Goal: Contribute content: Contribute content

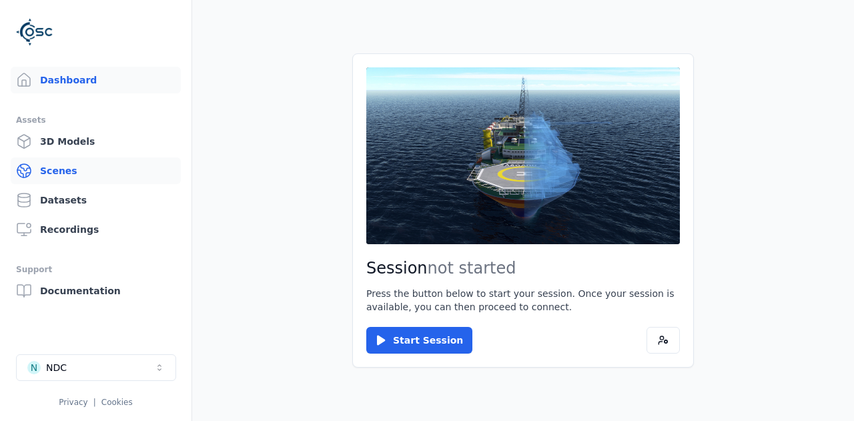
click at [61, 168] on link "Scenes" at bounding box center [96, 170] width 170 height 27
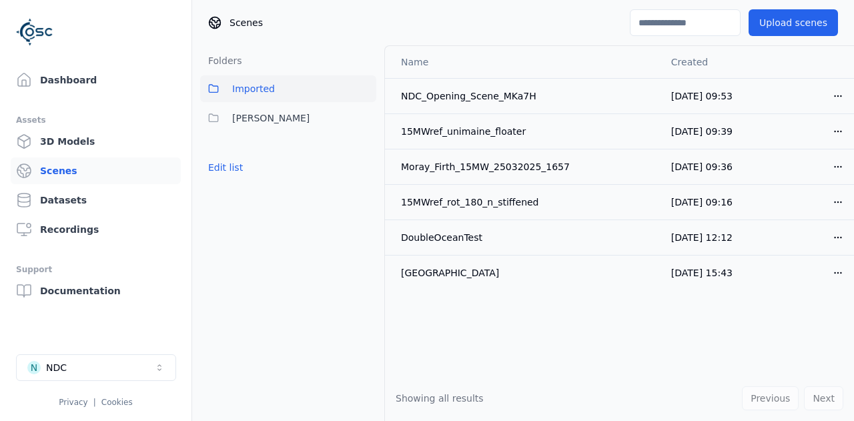
click at [100, 44] on div at bounding box center [95, 32] width 159 height 43
click at [249, 93] on span "Imported" at bounding box center [253, 89] width 43 height 16
click at [234, 115] on span "[PERSON_NAME]" at bounding box center [270, 118] width 77 height 16
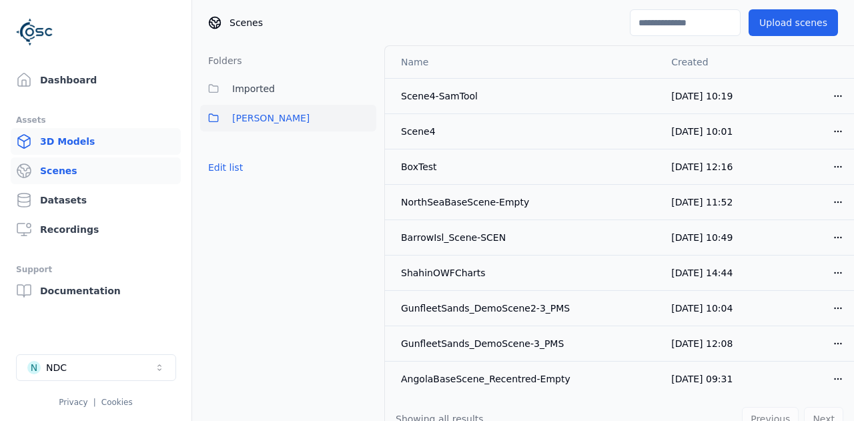
click at [55, 139] on link "3D Models" at bounding box center [96, 141] width 170 height 27
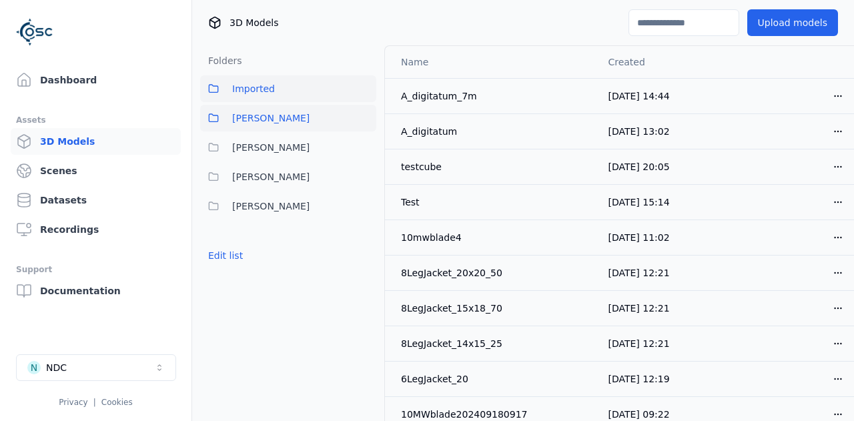
click at [241, 111] on span "[PERSON_NAME]" at bounding box center [270, 118] width 77 height 16
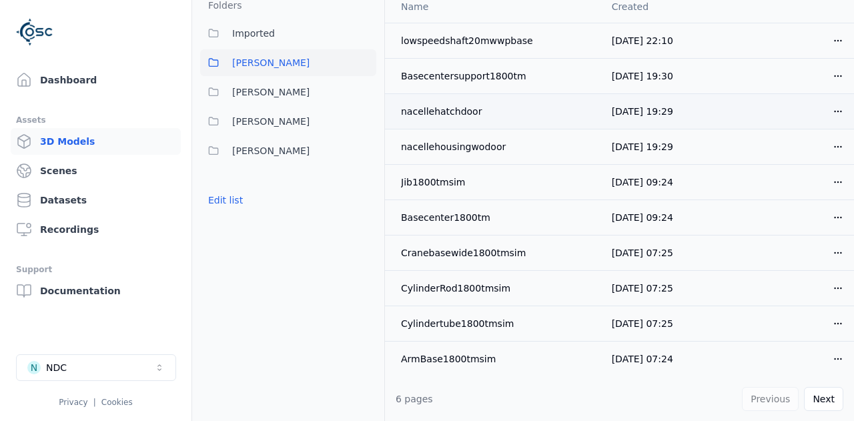
scroll to position [55, 0]
click at [57, 167] on link "Scenes" at bounding box center [96, 170] width 170 height 27
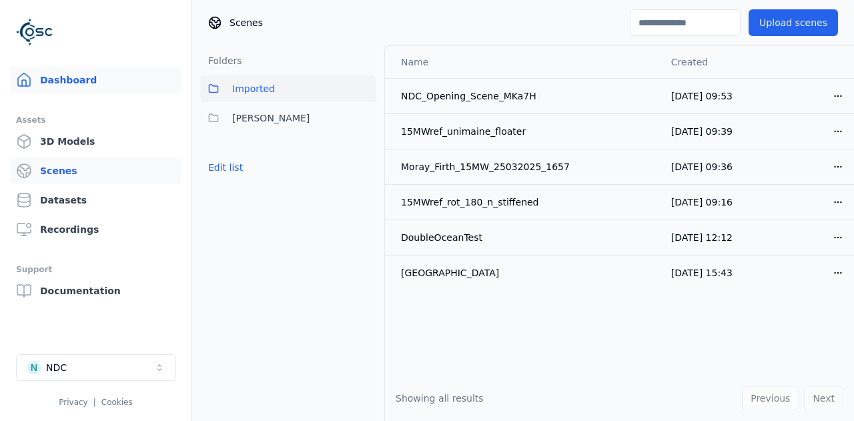
click at [61, 81] on link "Dashboard" at bounding box center [96, 80] width 170 height 27
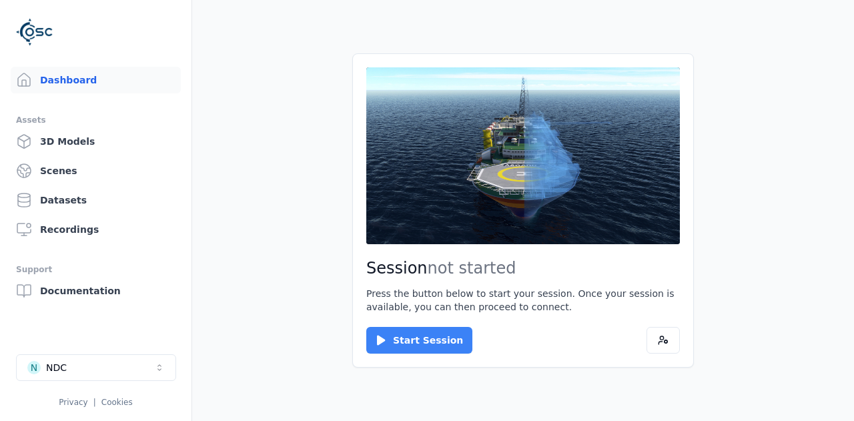
click at [400, 345] on button "Start Session" at bounding box center [419, 340] width 106 height 27
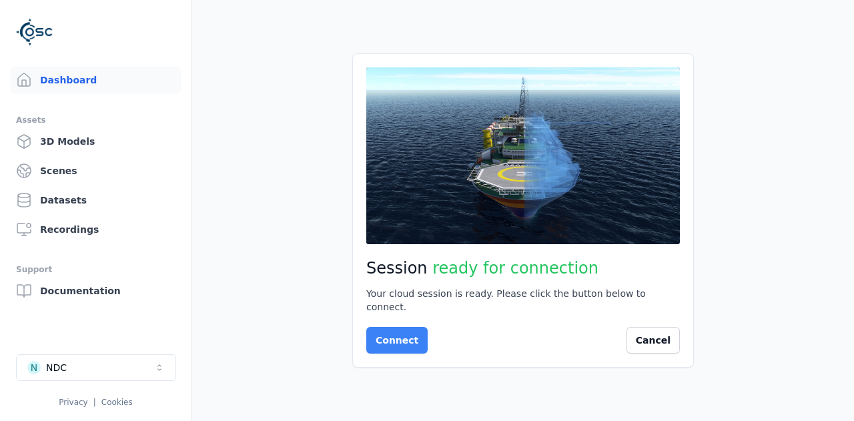
click at [412, 333] on button "Connect" at bounding box center [396, 340] width 61 height 27
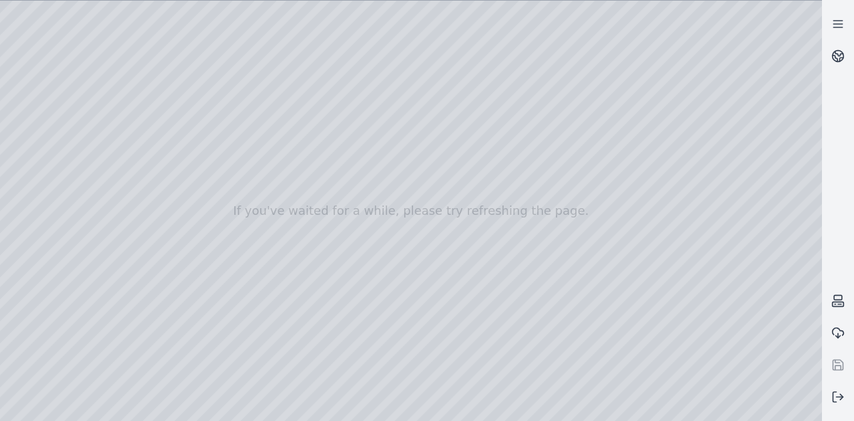
click at [45, 106] on div at bounding box center [411, 211] width 822 height 420
click at [29, 123] on div at bounding box center [411, 211] width 822 height 420
click at [163, 59] on div at bounding box center [411, 211] width 822 height 420
click at [79, 27] on div at bounding box center [411, 211] width 822 height 420
click at [141, 60] on div at bounding box center [411, 211] width 822 height 420
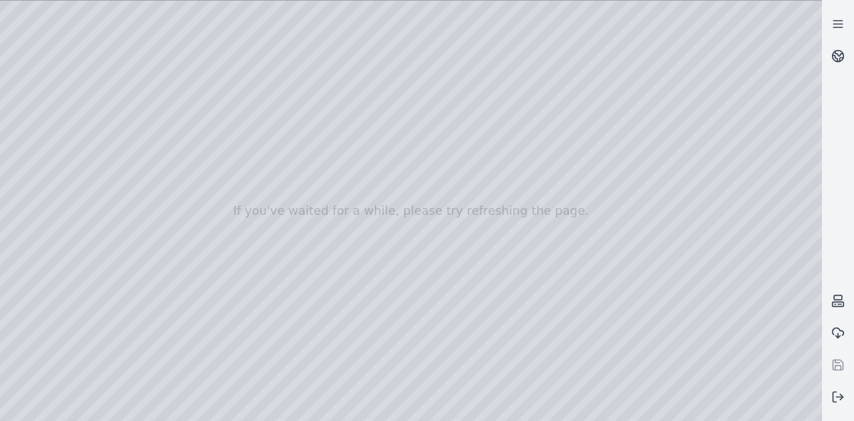
click at [81, 27] on div at bounding box center [411, 211] width 822 height 420
click at [92, 58] on div at bounding box center [411, 211] width 822 height 420
click at [79, 25] on div at bounding box center [411, 211] width 822 height 420
click at [847, 21] on link at bounding box center [838, 24] width 32 height 32
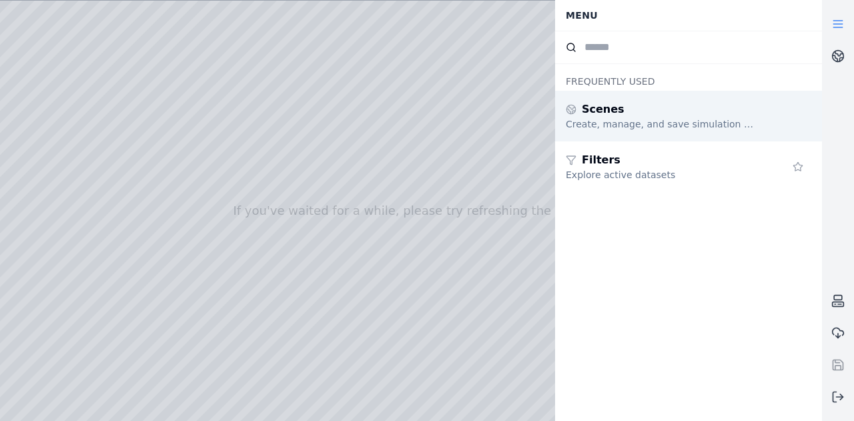
click at [630, 115] on div "Scenes" at bounding box center [662, 109] width 192 height 16
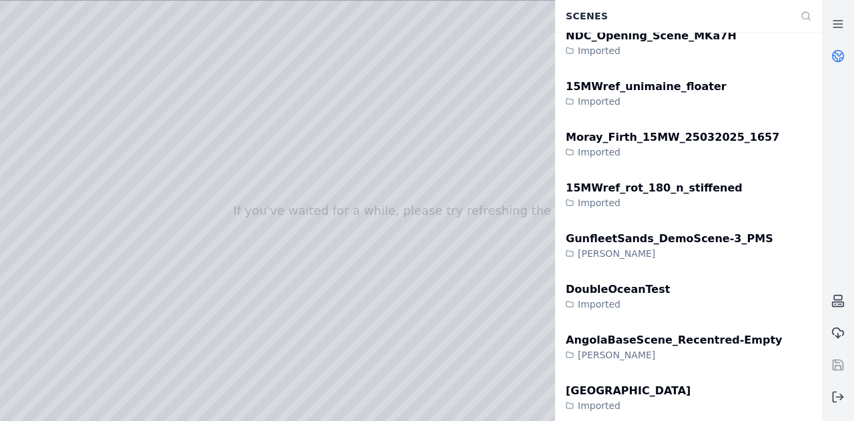
scroll to position [372, 0]
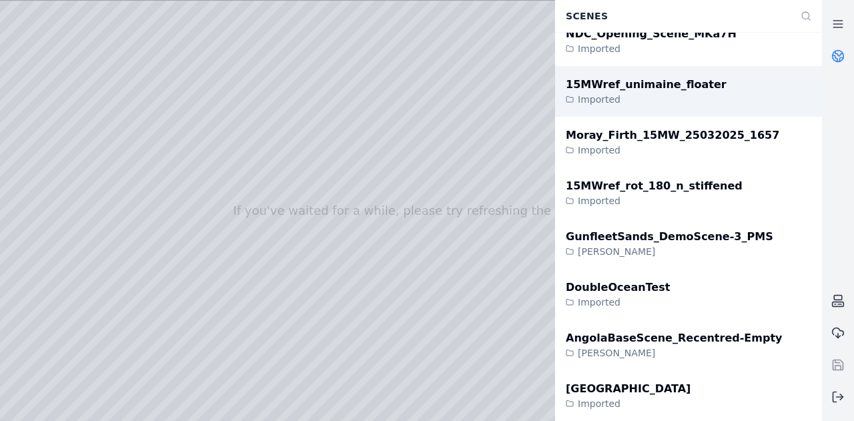
click at [638, 94] on div "Imported" at bounding box center [646, 99] width 161 height 13
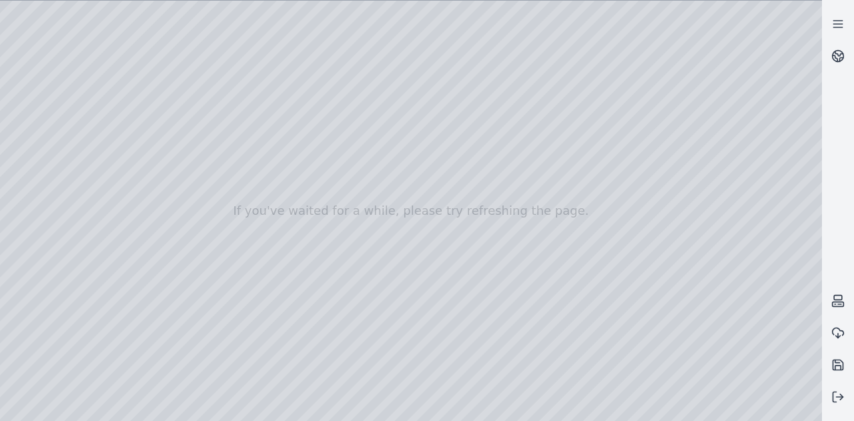
drag, startPoint x: 490, startPoint y: 242, endPoint x: 388, endPoint y: 229, distance: 102.3
click at [388, 228] on div at bounding box center [411, 211] width 822 height 420
drag, startPoint x: 388, startPoint y: 231, endPoint x: 496, endPoint y: 245, distance: 109.7
drag, startPoint x: 393, startPoint y: 246, endPoint x: 574, endPoint y: 238, distance: 181.6
drag, startPoint x: 418, startPoint y: 239, endPoint x: 666, endPoint y: 259, distance: 248.3
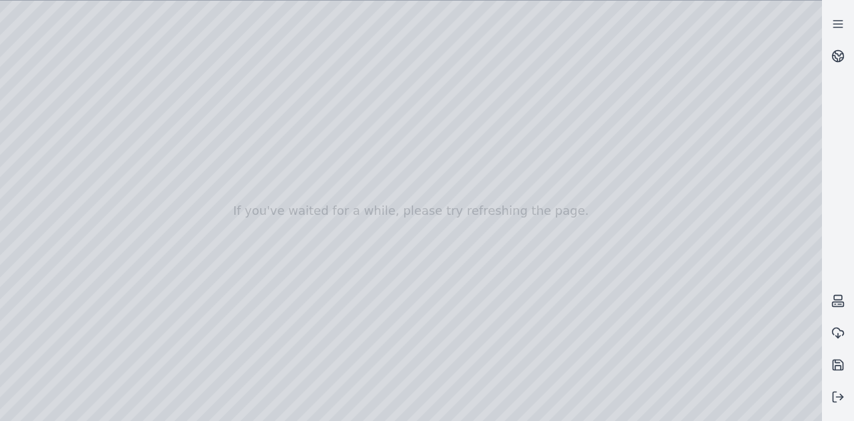
drag, startPoint x: 464, startPoint y: 261, endPoint x: 583, endPoint y: 253, distance: 119.7
drag, startPoint x: 416, startPoint y: 241, endPoint x: 686, endPoint y: 240, distance: 270.1
drag, startPoint x: 423, startPoint y: 226, endPoint x: 646, endPoint y: 225, distance: 222.8
drag, startPoint x: 356, startPoint y: 228, endPoint x: 278, endPoint y: 282, distance: 94.9
click at [37, 84] on div at bounding box center [411, 211] width 822 height 420
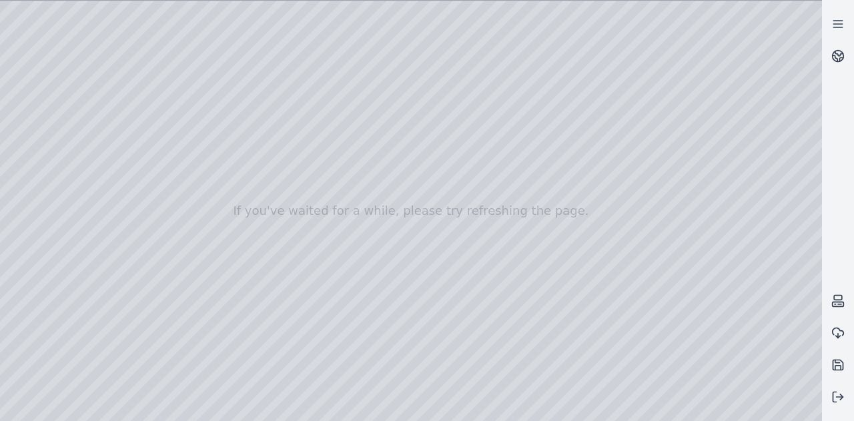
click at [49, 170] on div at bounding box center [411, 211] width 822 height 420
click at [50, 138] on div at bounding box center [411, 211] width 822 height 420
click at [105, 103] on div at bounding box center [411, 211] width 822 height 420
click at [836, 19] on icon at bounding box center [837, 23] width 13 height 13
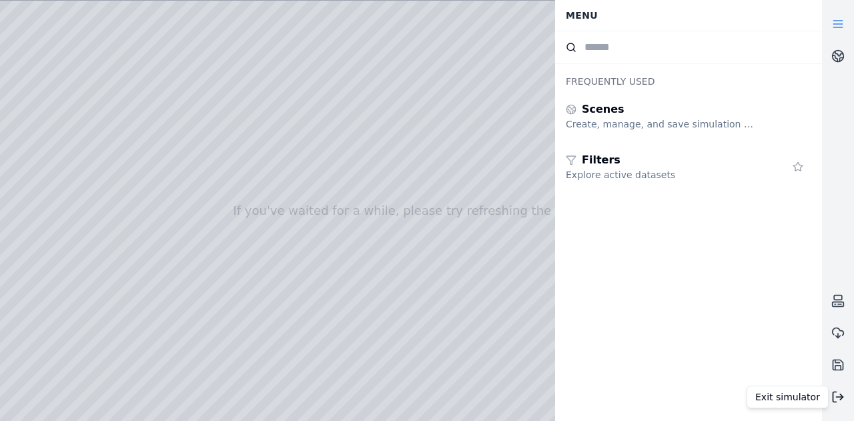
click at [839, 394] on icon at bounding box center [837, 396] width 13 height 13
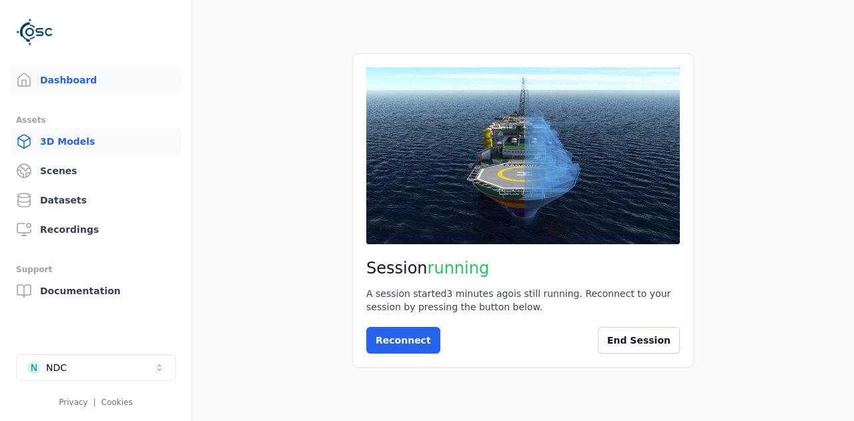
click at [71, 143] on link "3D Models" at bounding box center [96, 141] width 170 height 27
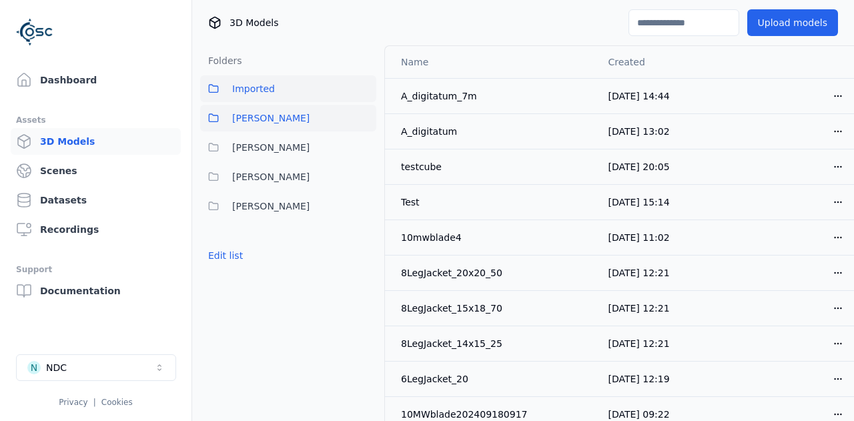
click at [246, 126] on button "[PERSON_NAME]" at bounding box center [288, 118] width 176 height 27
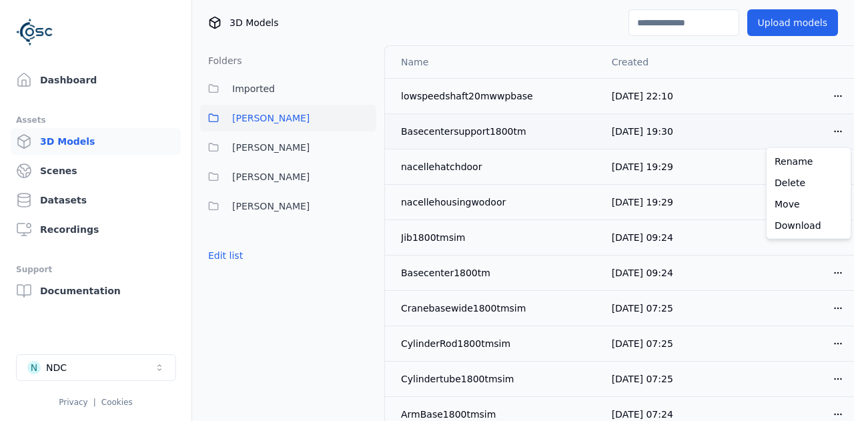
click at [837, 127] on html "Dashboard Assets 3D Models Scenes Datasets Recordings Support Documentation N N…" at bounding box center [427, 210] width 854 height 421
click at [257, 90] on html "Dashboard Assets 3D Models Scenes Datasets Recordings Support Documentation N N…" at bounding box center [427, 210] width 854 height 421
click at [257, 90] on span "Imported" at bounding box center [253, 89] width 43 height 16
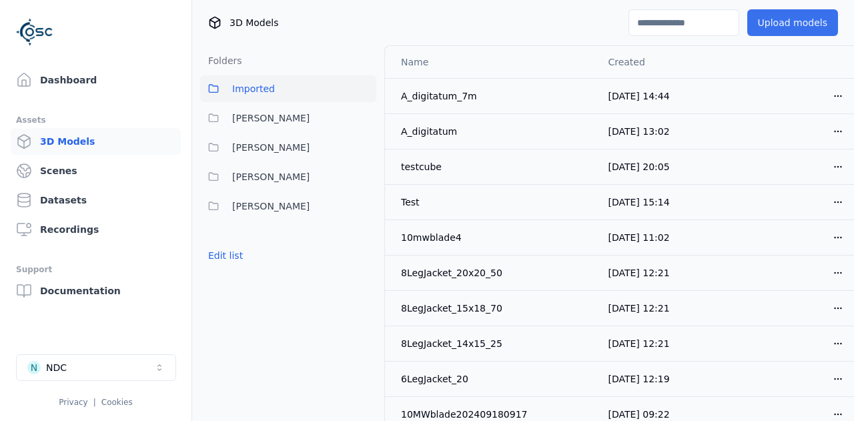
click at [774, 24] on button "Upload models" at bounding box center [792, 22] width 91 height 27
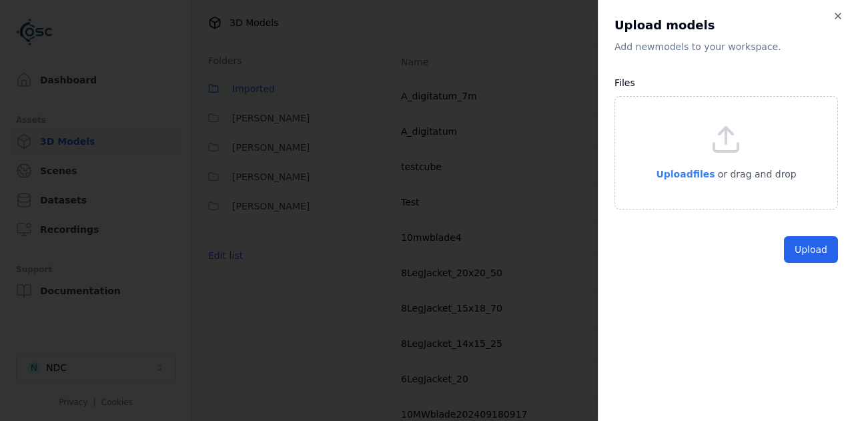
click at [698, 176] on span "Upload files" at bounding box center [685, 174] width 59 height 11
click at [715, 185] on div "Upload files or drag and drop" at bounding box center [725, 152] width 223 height 113
click at [721, 64] on div "Upload models Add new model s to your workspace. Files Upload files or drag and…" at bounding box center [726, 210] width 256 height 421
click at [843, 13] on div "Upload models Add new model s to your workspace. Files Upload files or drag and…" at bounding box center [726, 210] width 256 height 421
click at [837, 13] on icon "button" at bounding box center [837, 16] width 11 height 11
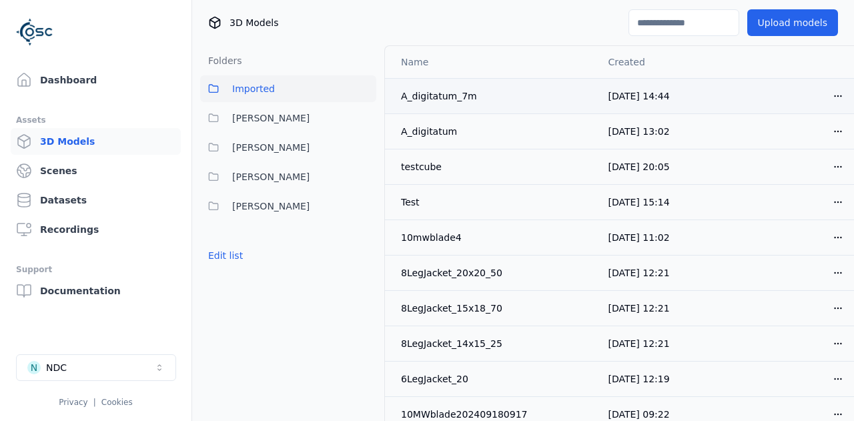
click at [448, 99] on div "A_digitatum_7m" at bounding box center [493, 95] width 185 height 13
click at [248, 114] on span "[PERSON_NAME]" at bounding box center [270, 118] width 77 height 16
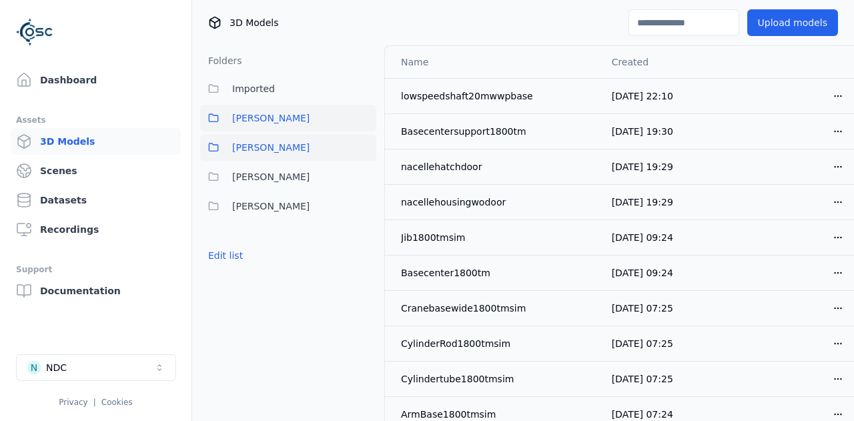
click at [243, 149] on span "[PERSON_NAME]" at bounding box center [270, 147] width 77 height 16
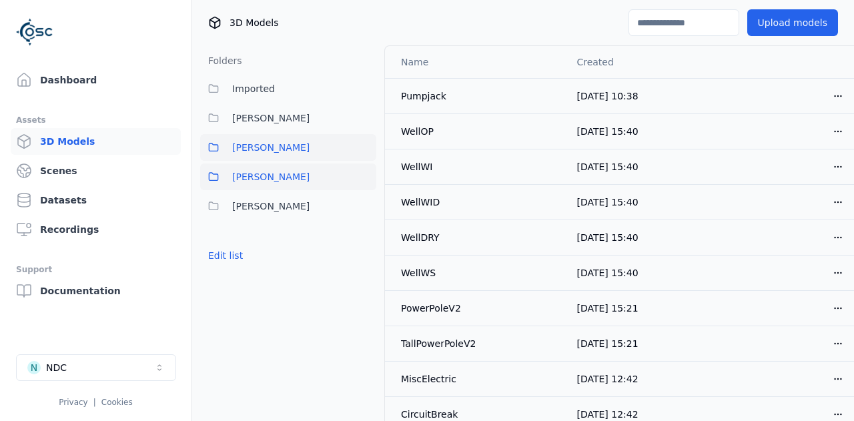
click at [237, 177] on span "[PERSON_NAME]" at bounding box center [270, 177] width 77 height 16
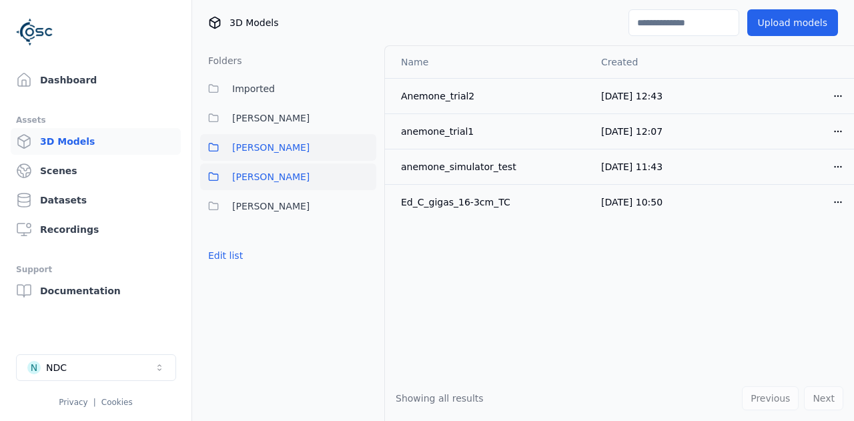
click at [237, 144] on span "[PERSON_NAME]" at bounding box center [270, 147] width 77 height 16
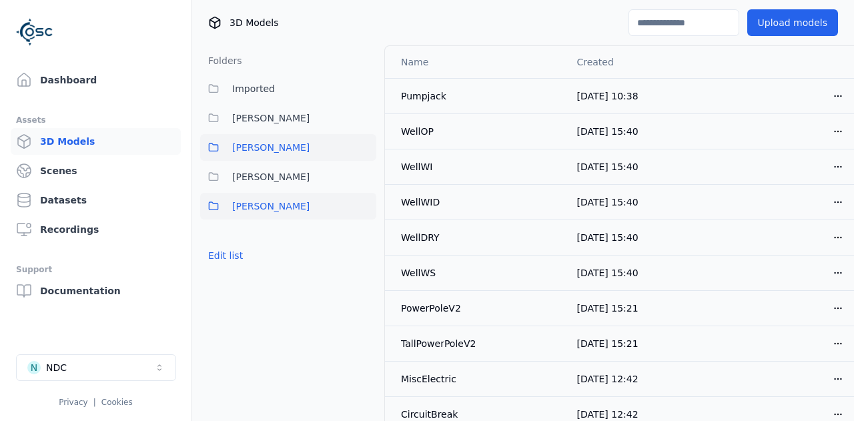
click at [243, 205] on span "[PERSON_NAME]" at bounding box center [270, 206] width 77 height 16
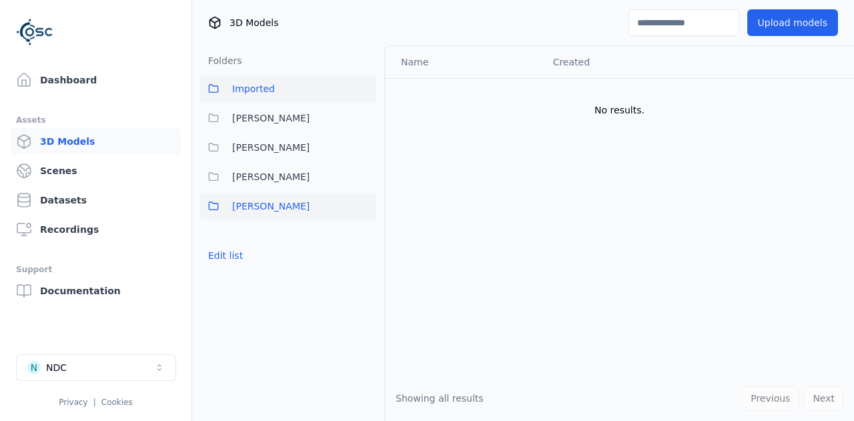
click at [255, 87] on span "Imported" at bounding box center [253, 89] width 43 height 16
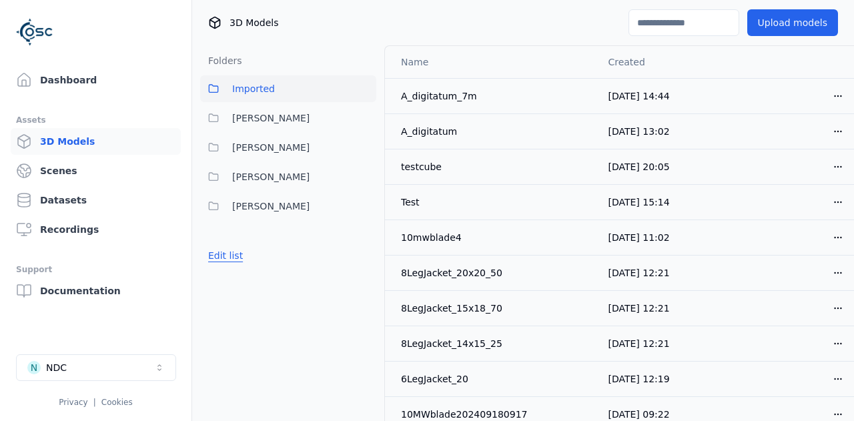
click at [217, 254] on button "Edit list" at bounding box center [225, 255] width 51 height 24
click at [248, 273] on button "Done editing" at bounding box center [238, 279] width 76 height 24
click at [253, 90] on span "Imported" at bounding box center [253, 89] width 43 height 16
click at [840, 93] on html "Dashboard Assets 3D Models Scenes Datasets Recordings Support Documentation N N…" at bounding box center [427, 210] width 854 height 421
click at [807, 191] on div "Download" at bounding box center [808, 189] width 79 height 21
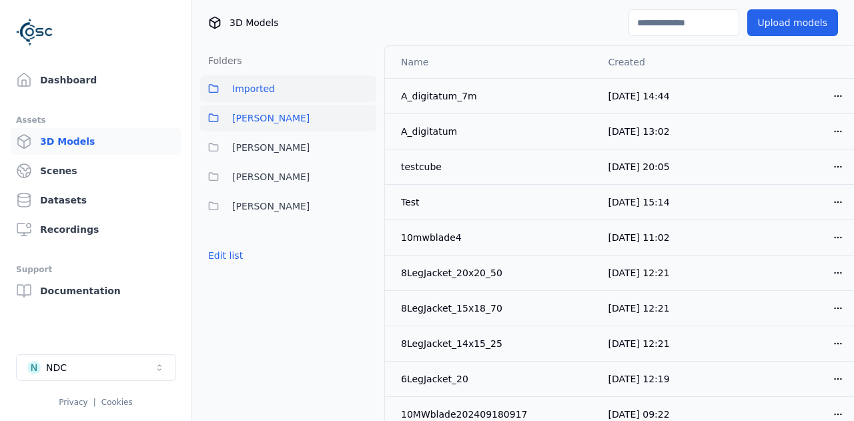
click at [235, 121] on span "[PERSON_NAME]" at bounding box center [270, 118] width 77 height 16
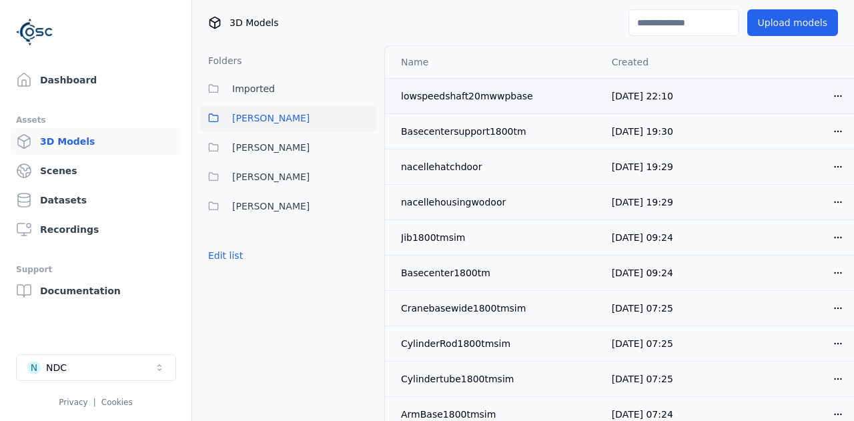
click at [840, 90] on html "Dashboard Assets 3D Models Scenes Datasets Recordings Support Documentation N N…" at bounding box center [427, 210] width 854 height 421
click at [534, 55] on html "Dashboard Assets 3D Models Scenes Datasets Recordings Support Documentation N N…" at bounding box center [427, 210] width 854 height 421
click at [835, 129] on html "Dashboard Assets 3D Models Scenes Datasets Recordings Support Documentation N N…" at bounding box center [427, 210] width 854 height 421
click at [787, 204] on div "Move" at bounding box center [808, 203] width 79 height 21
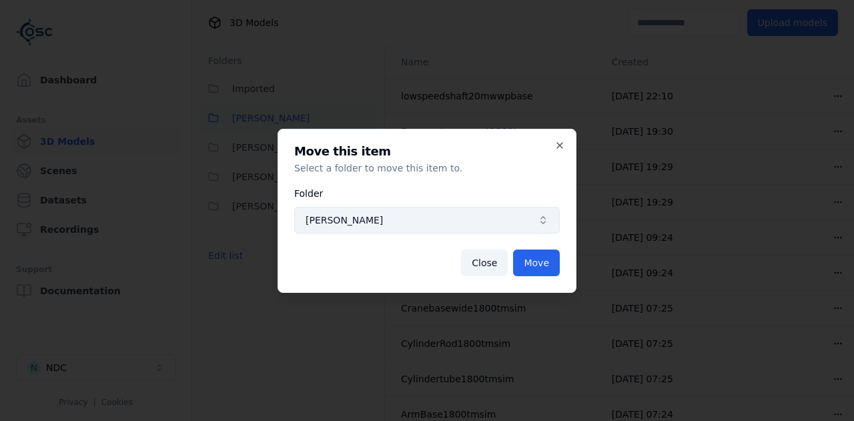
click at [520, 213] on span "[PERSON_NAME]" at bounding box center [418, 219] width 227 height 13
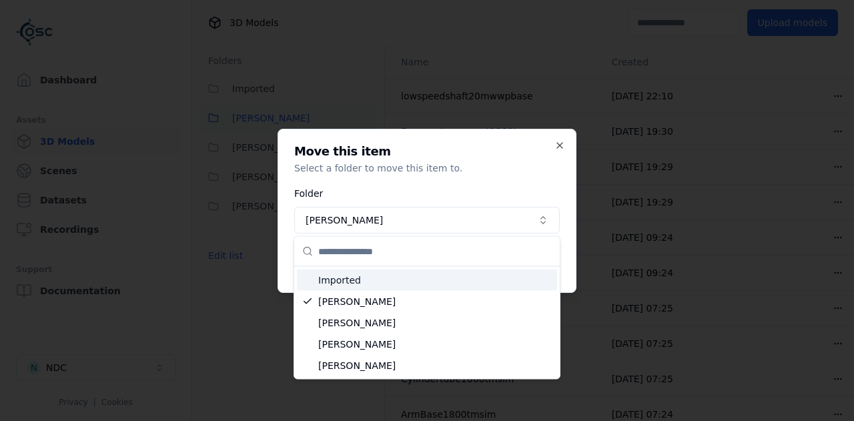
click at [335, 284] on span "Imported" at bounding box center [434, 279] width 233 height 13
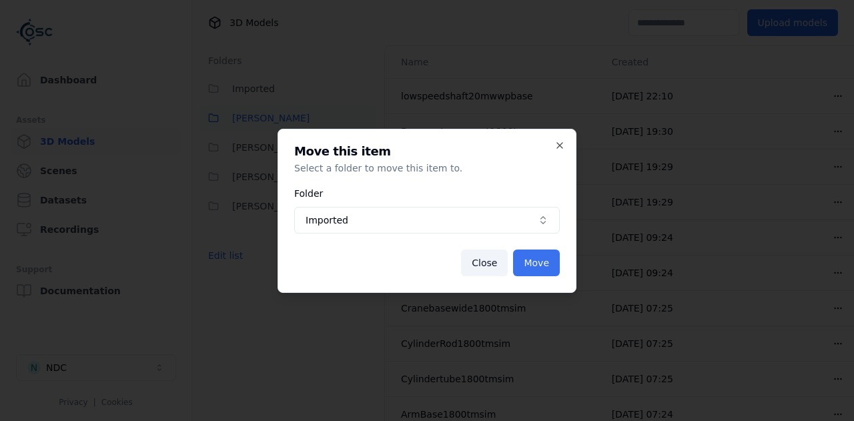
click at [541, 260] on button "Move" at bounding box center [536, 262] width 47 height 27
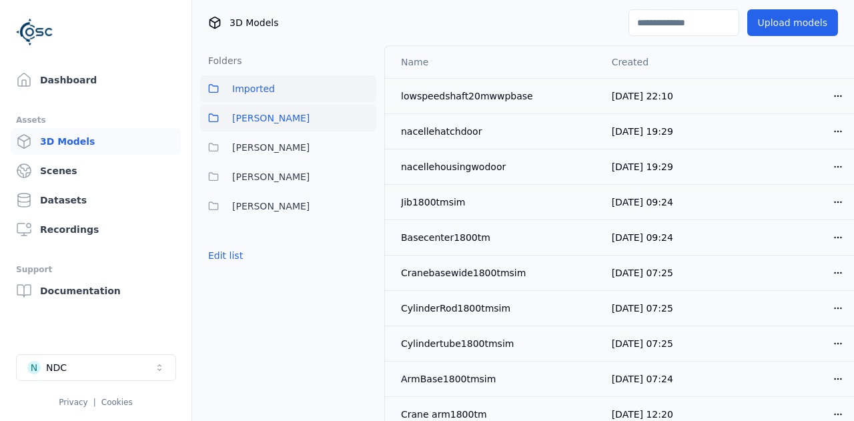
click at [252, 91] on span "Imported" at bounding box center [253, 89] width 43 height 16
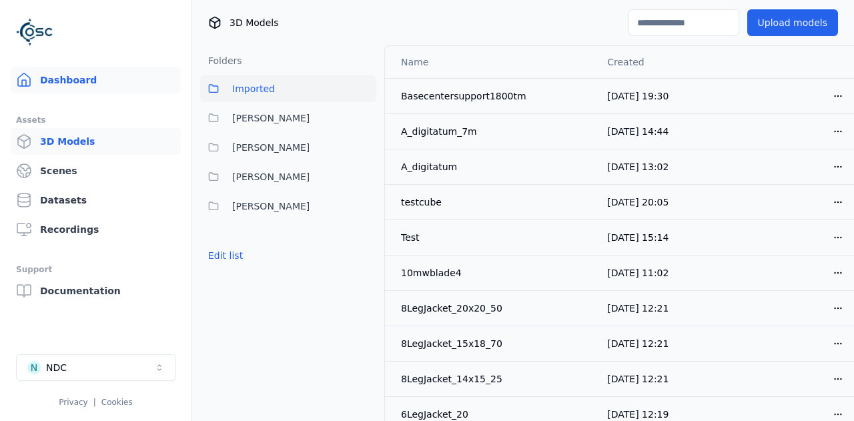
click at [73, 82] on link "Dashboard" at bounding box center [96, 80] width 170 height 27
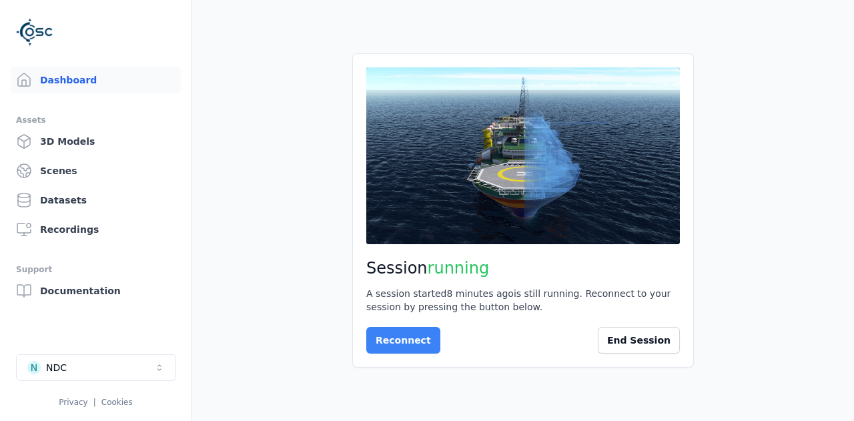
click at [398, 344] on button "Reconnect" at bounding box center [403, 340] width 74 height 27
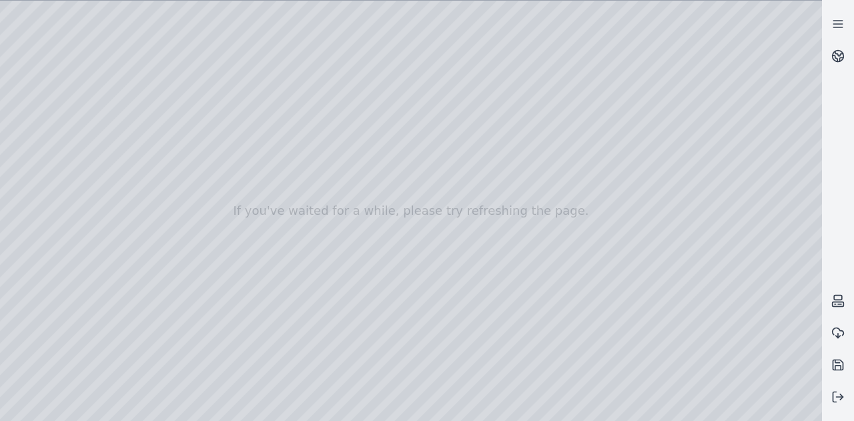
click at [42, 123] on div at bounding box center [411, 211] width 822 height 420
click at [99, 105] on div at bounding box center [411, 211] width 822 height 420
click at [417, 219] on div at bounding box center [411, 211] width 822 height 420
drag, startPoint x: 396, startPoint y: 253, endPoint x: 319, endPoint y: 67, distance: 201.3
drag, startPoint x: 178, startPoint y: 211, endPoint x: 468, endPoint y: 283, distance: 298.3
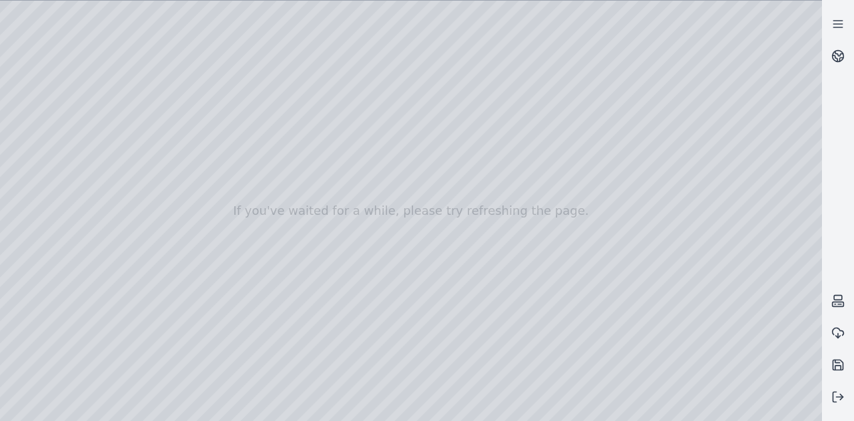
click at [468, 283] on div at bounding box center [411, 211] width 822 height 420
click at [840, 392] on icon at bounding box center [837, 396] width 13 height 13
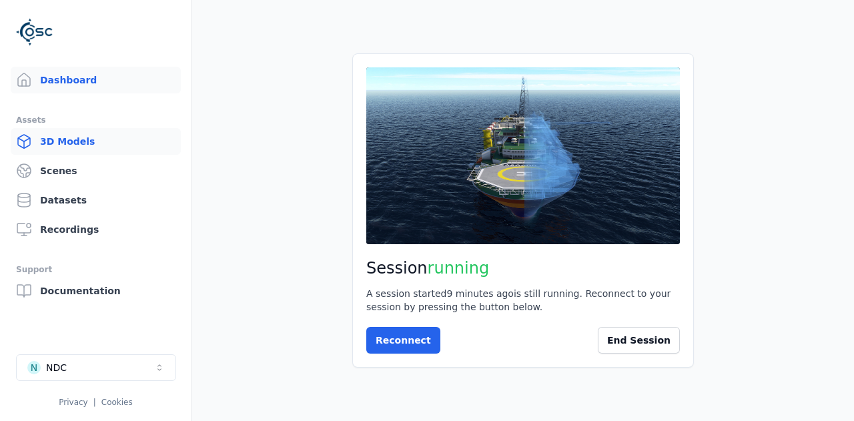
click at [59, 145] on link "3D Models" at bounding box center [96, 141] width 170 height 27
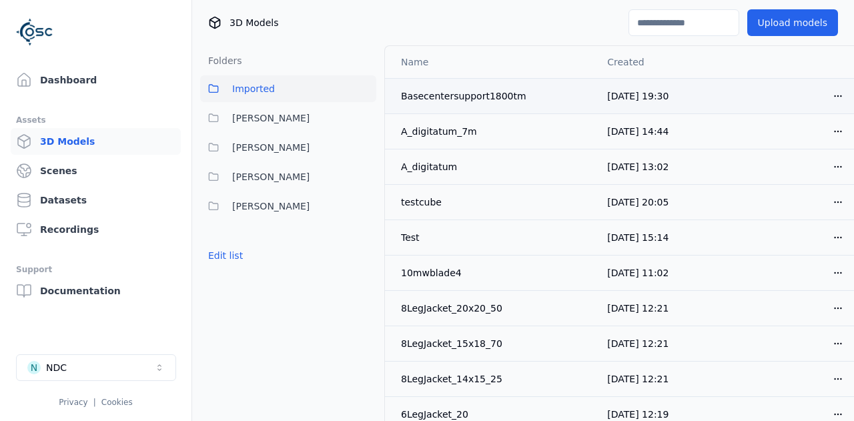
click at [836, 92] on html "Dashboard Assets 3D Models Scenes Datasets Recordings Support Documentation N N…" at bounding box center [427, 210] width 854 height 421
click at [796, 171] on div "Move" at bounding box center [808, 168] width 79 height 21
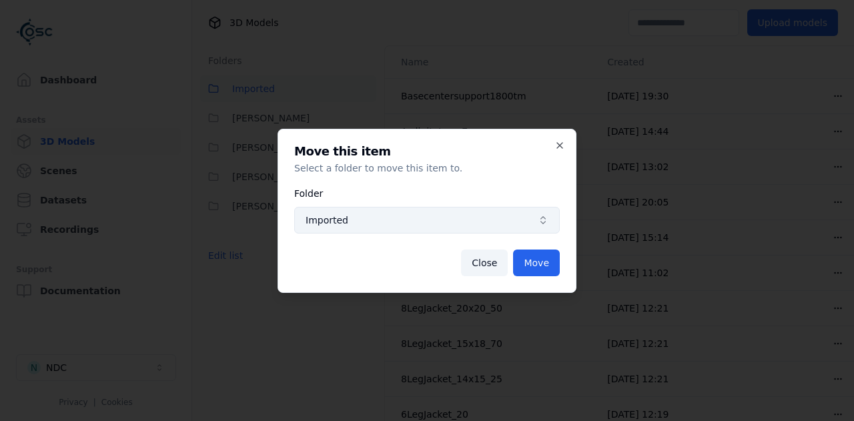
click at [415, 217] on span "Imported" at bounding box center [418, 219] width 227 height 13
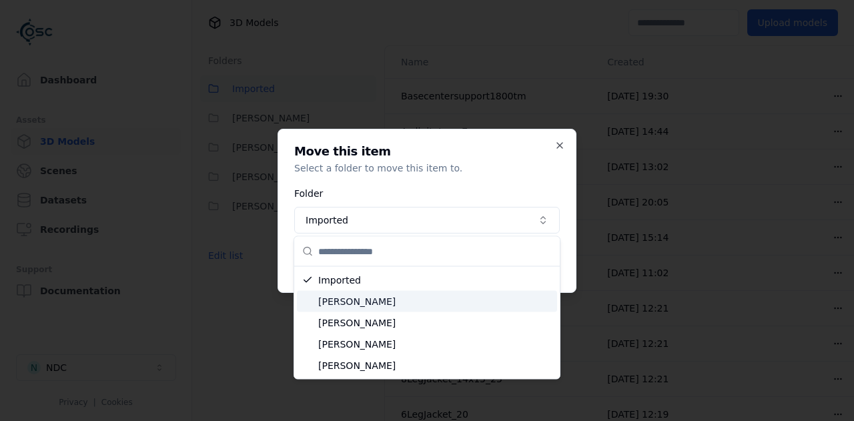
click at [380, 296] on span "[PERSON_NAME]" at bounding box center [434, 301] width 233 height 13
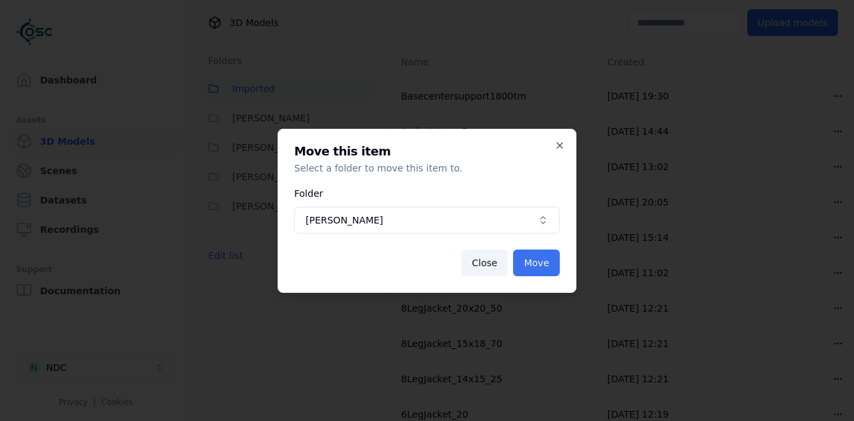
click at [546, 261] on button "Move" at bounding box center [536, 262] width 47 height 27
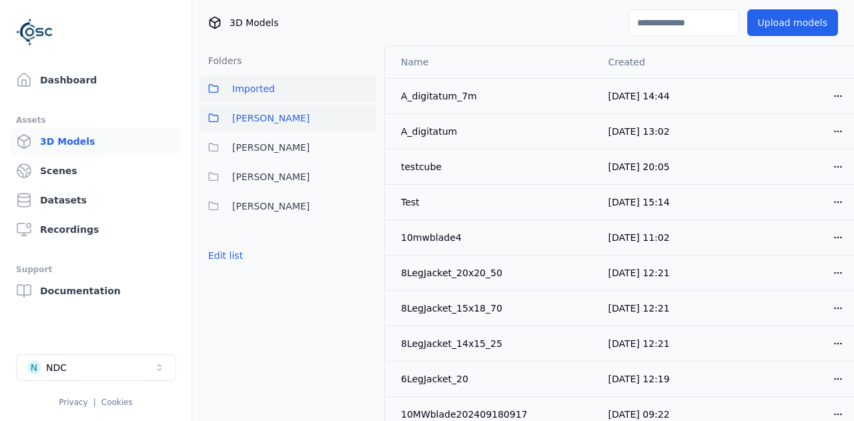
click at [251, 113] on span "[PERSON_NAME]" at bounding box center [270, 118] width 77 height 16
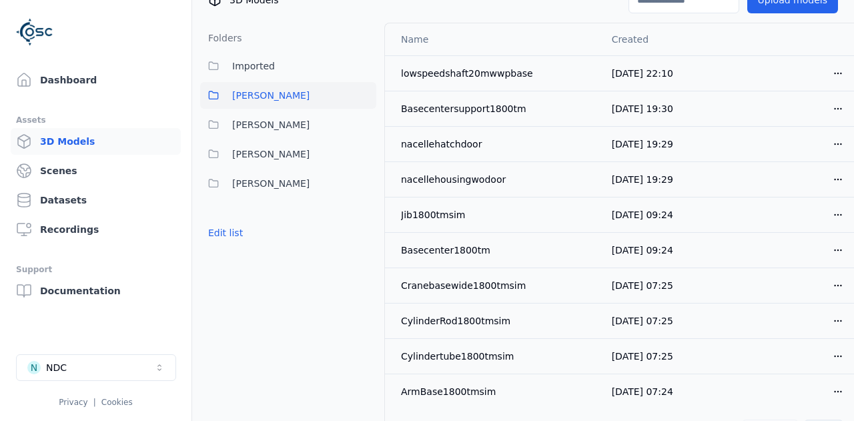
scroll to position [55, 0]
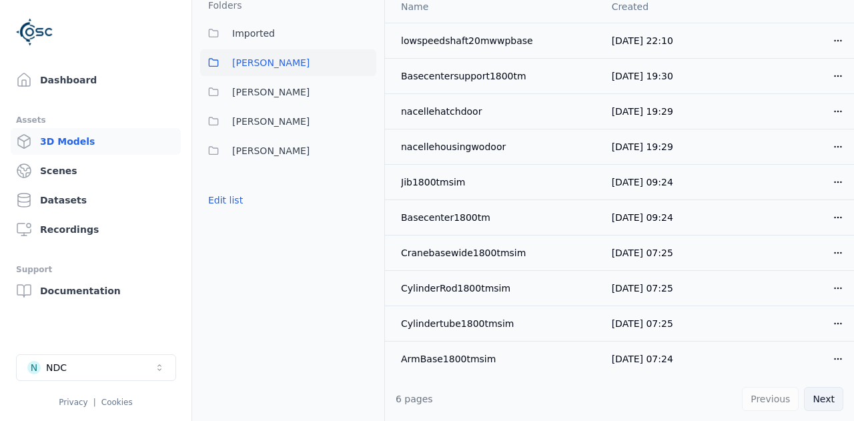
click at [825, 401] on button "Next" at bounding box center [823, 399] width 39 height 24
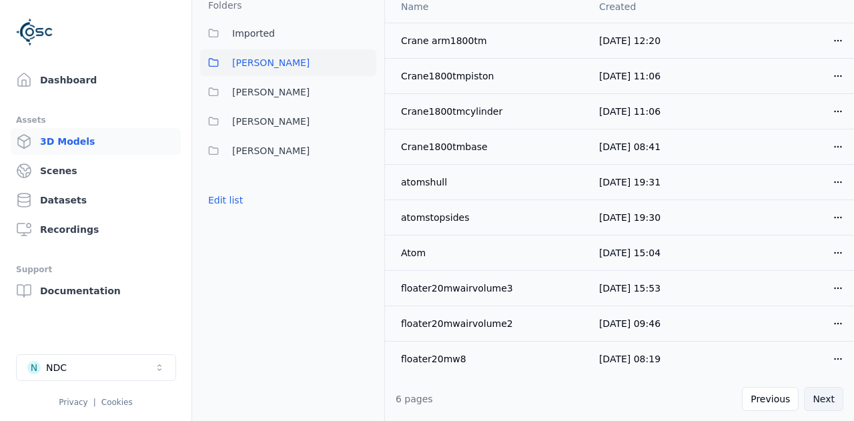
click at [820, 392] on button "Next" at bounding box center [823, 399] width 39 height 24
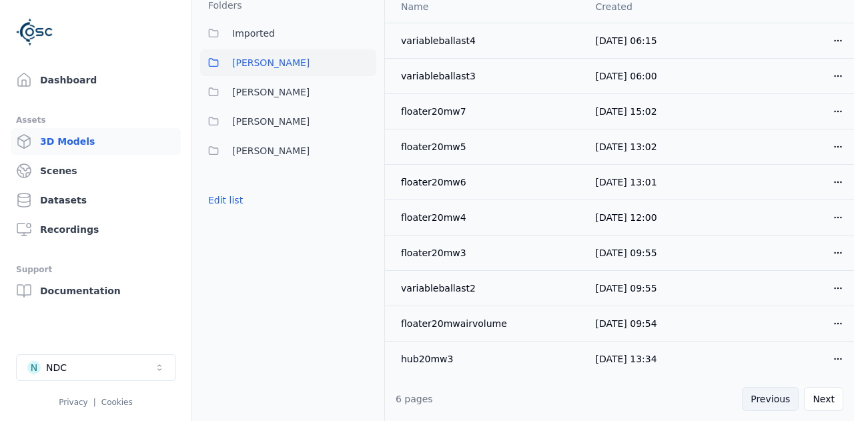
click at [776, 397] on button "Previous" at bounding box center [770, 399] width 57 height 24
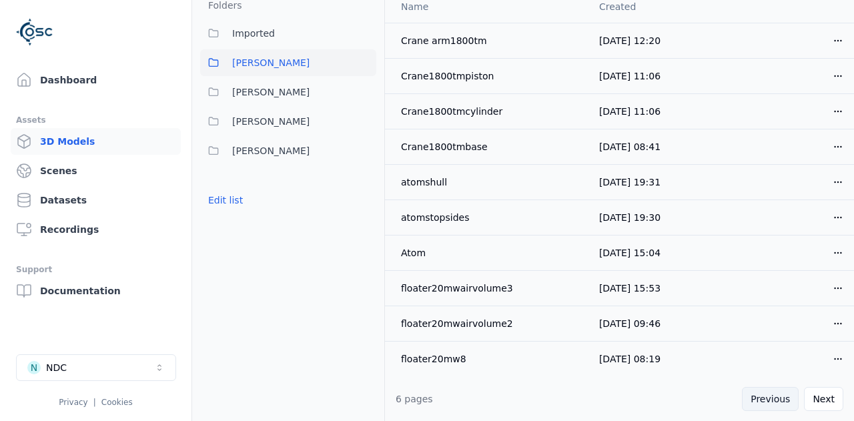
click at [776, 397] on button "Previous" at bounding box center [770, 399] width 57 height 24
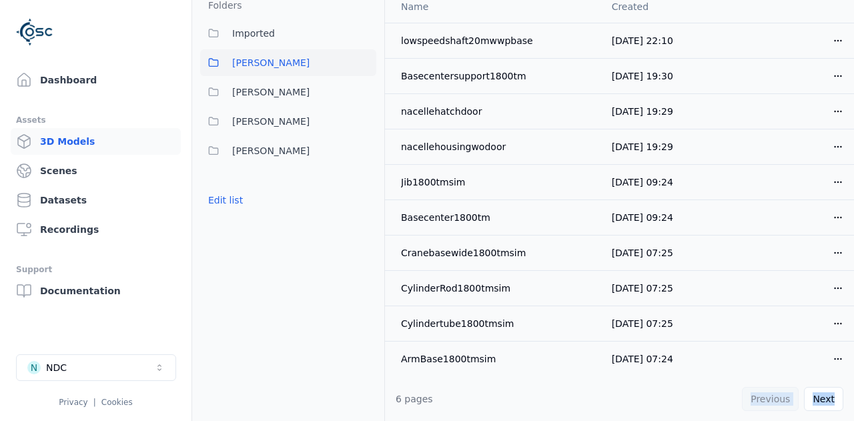
click at [776, 397] on div "Previous Next" at bounding box center [792, 399] width 101 height 24
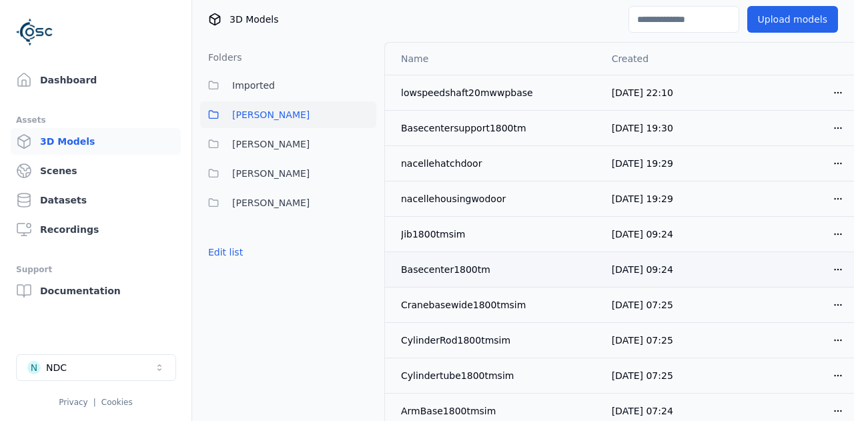
scroll to position [0, 0]
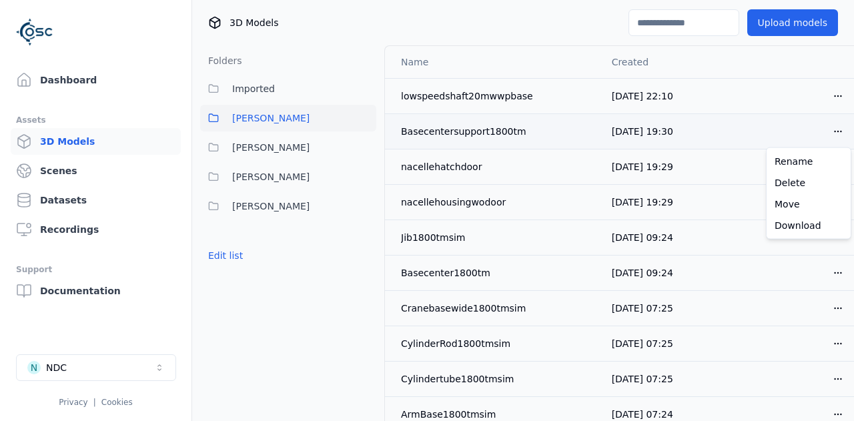
click at [841, 132] on html "Dashboard Assets 3D Models Scenes Datasets Recordings Support Documentation N N…" at bounding box center [427, 210] width 854 height 421
click at [250, 92] on html "Dashboard Assets 3D Models Scenes Datasets Recordings Support Documentation N N…" at bounding box center [427, 210] width 854 height 421
click at [256, 89] on span "Imported" at bounding box center [253, 89] width 43 height 16
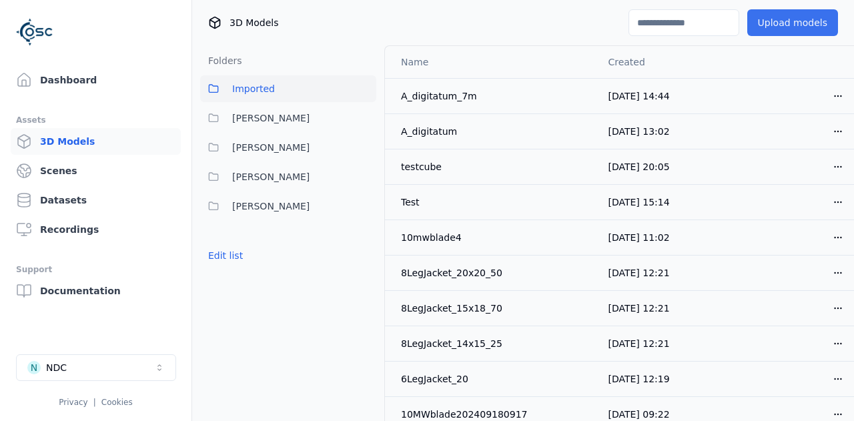
click at [800, 23] on button "Upload models" at bounding box center [792, 22] width 91 height 27
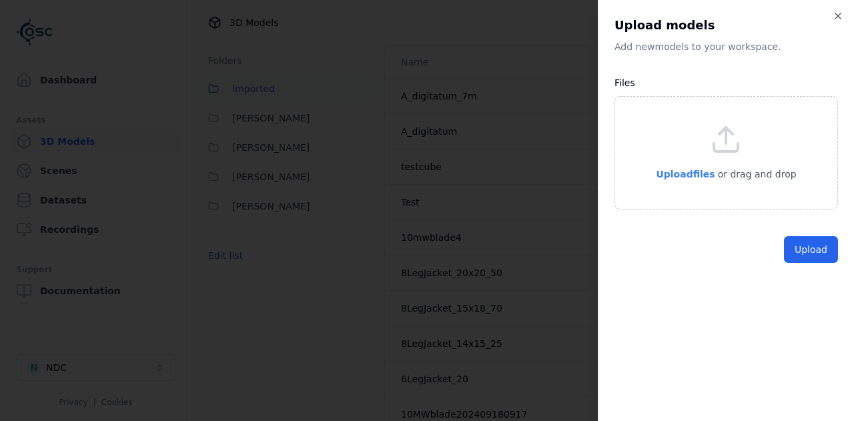
click at [696, 173] on span "Upload files" at bounding box center [685, 174] width 59 height 11
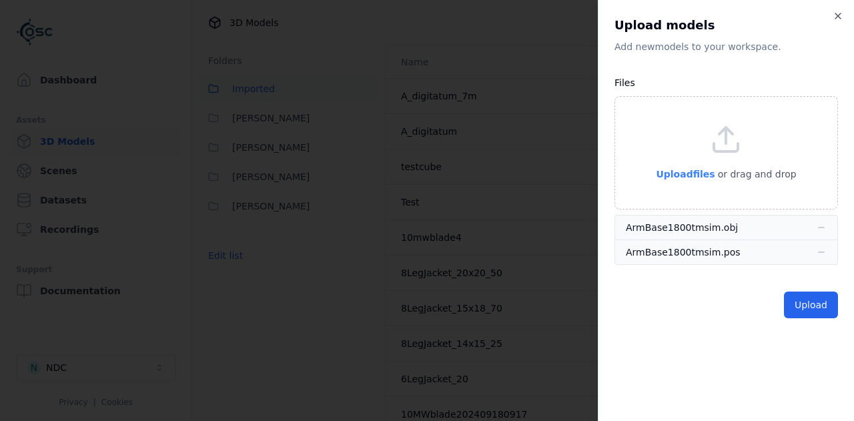
click at [687, 171] on span "Upload files" at bounding box center [685, 174] width 59 height 11
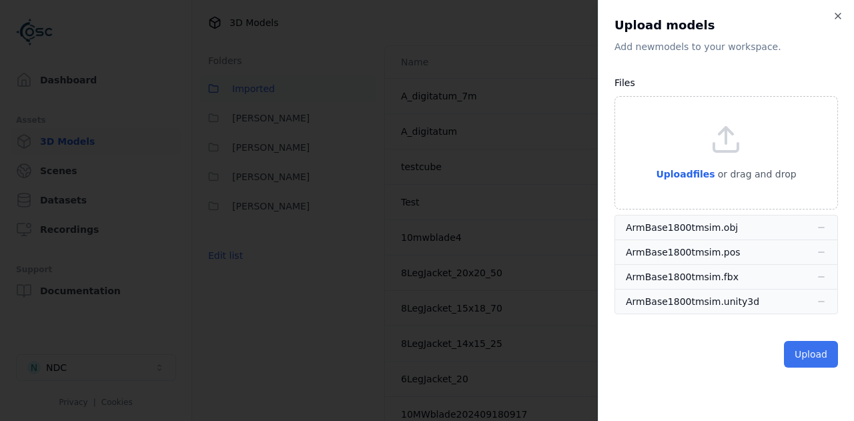
click at [800, 360] on button "Upload" at bounding box center [811, 354] width 54 height 27
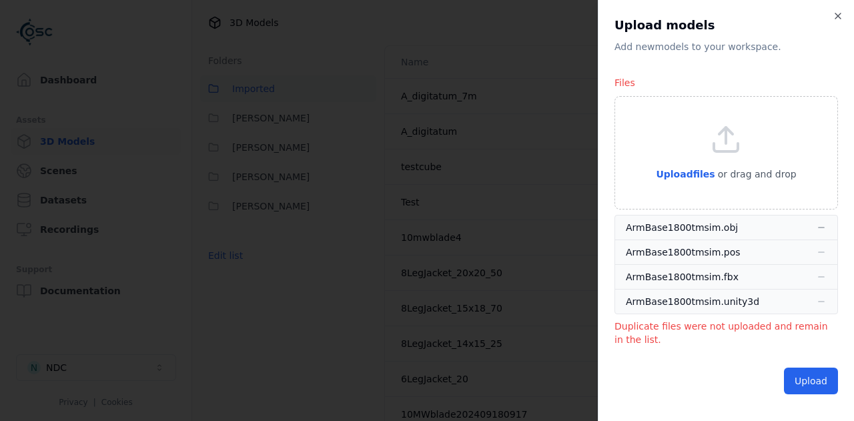
click at [822, 227] on icon "button" at bounding box center [821, 227] width 7 height 1
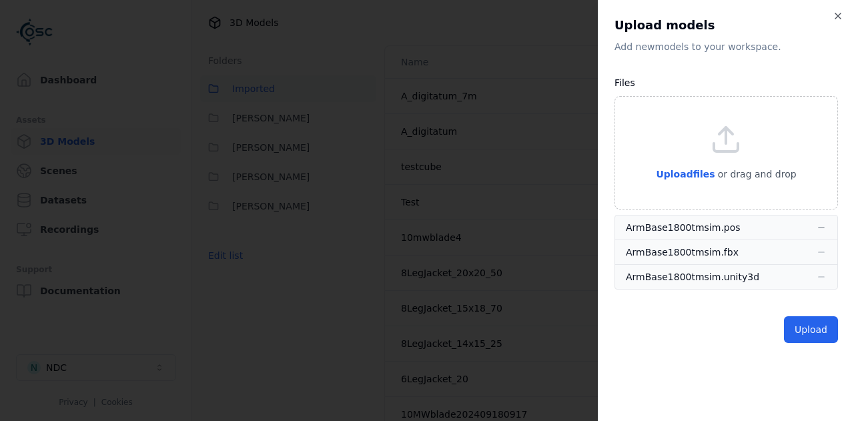
click at [822, 227] on icon "button" at bounding box center [821, 227] width 11 height 11
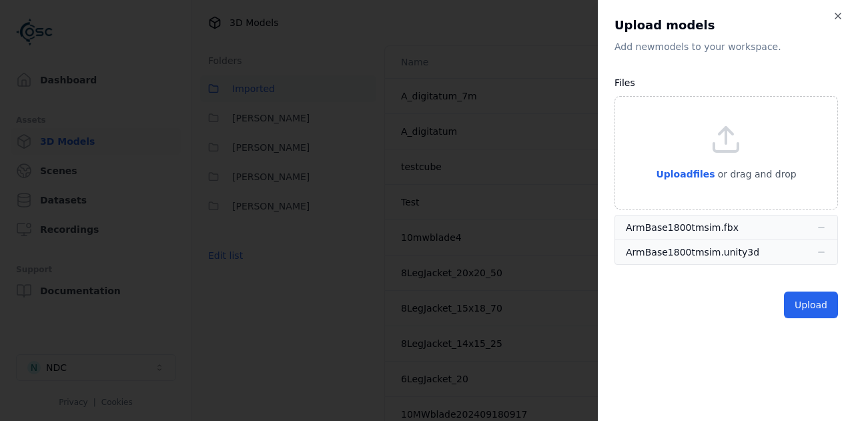
click at [822, 227] on icon "button" at bounding box center [821, 227] width 11 height 11
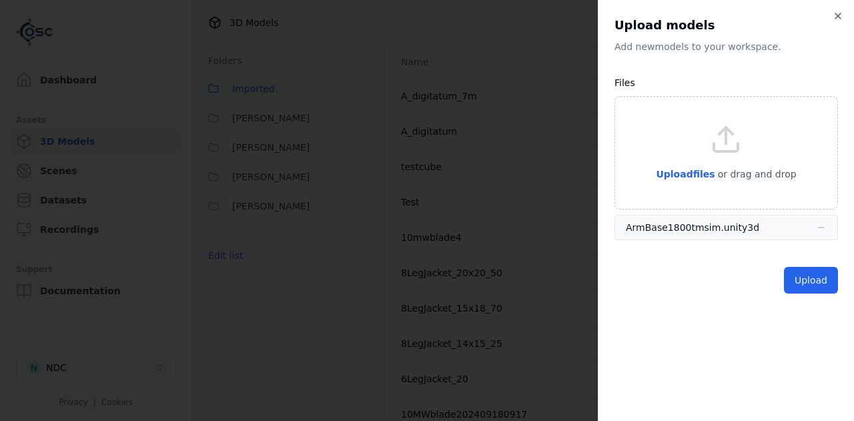
click at [822, 227] on icon "button" at bounding box center [821, 227] width 11 height 11
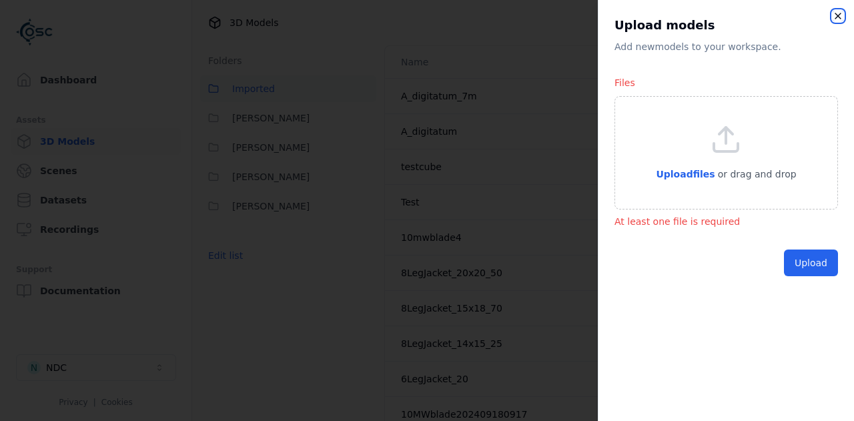
click at [836, 15] on icon "button" at bounding box center [837, 16] width 11 height 11
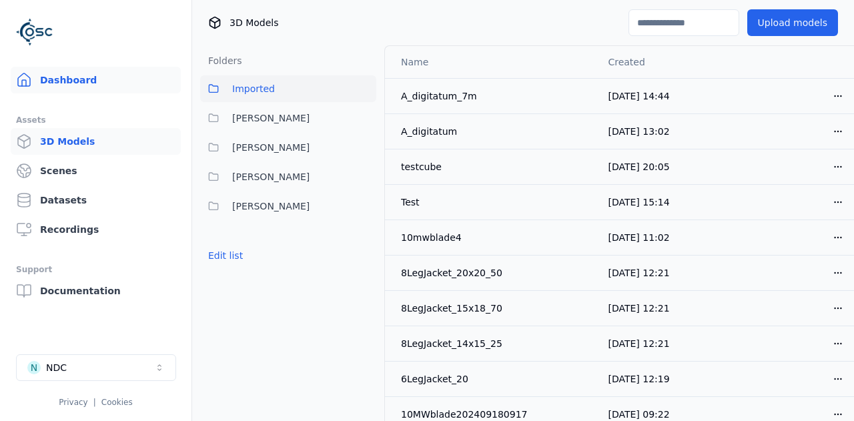
click at [65, 85] on link "Dashboard" at bounding box center [96, 80] width 170 height 27
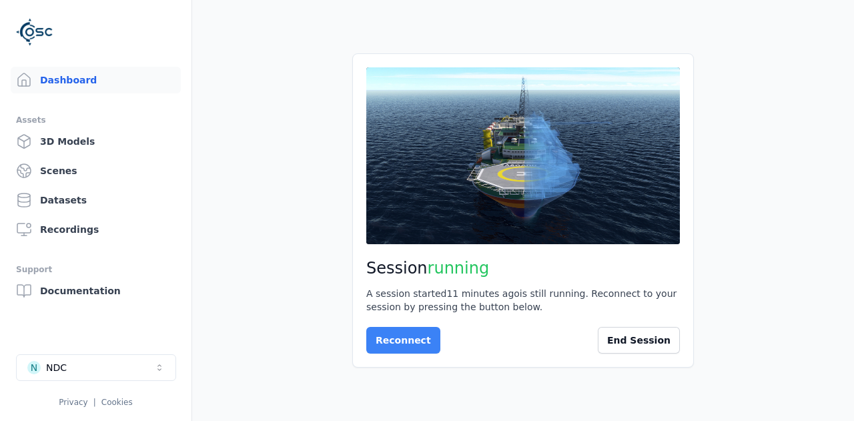
click at [384, 341] on button "Reconnect" at bounding box center [403, 340] width 74 height 27
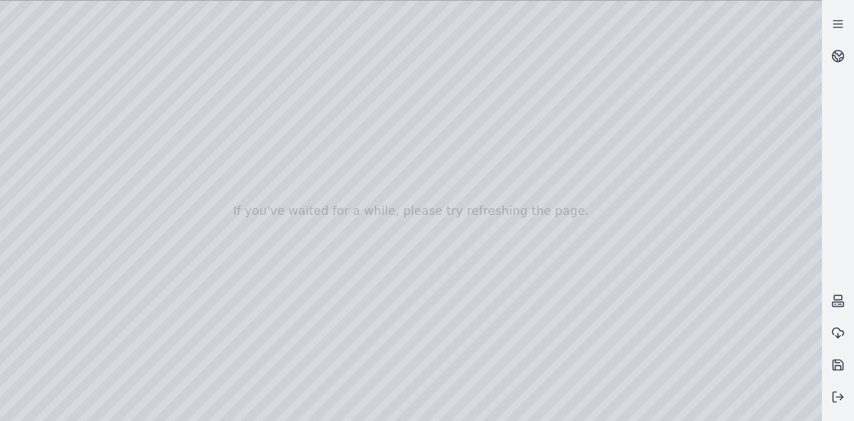
click at [83, 33] on div at bounding box center [411, 211] width 822 height 420
click at [98, 114] on div at bounding box center [411, 211] width 822 height 420
drag, startPoint x: 179, startPoint y: 203, endPoint x: 269, endPoint y: 249, distance: 101.4
click at [269, 249] on div at bounding box center [411, 211] width 822 height 420
click at [80, 25] on div at bounding box center [411, 211] width 822 height 420
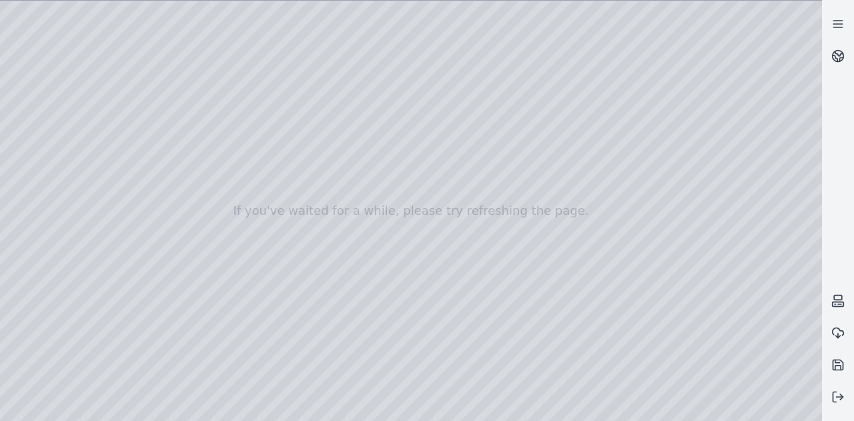
click at [127, 155] on div at bounding box center [411, 211] width 822 height 420
click at [85, 28] on div at bounding box center [411, 211] width 822 height 420
